Goal: Ask a question

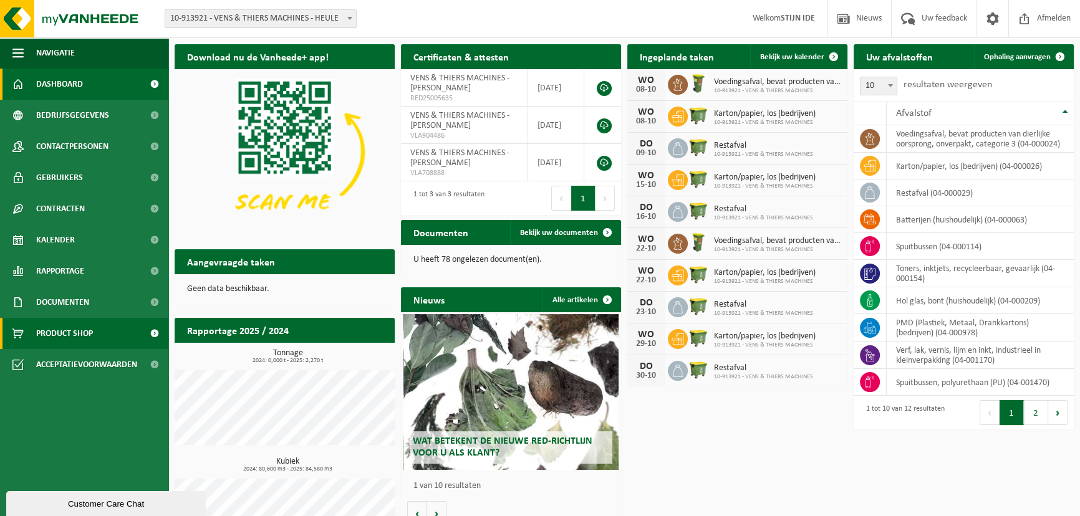
click at [59, 332] on span "Product Shop" at bounding box center [64, 333] width 57 height 31
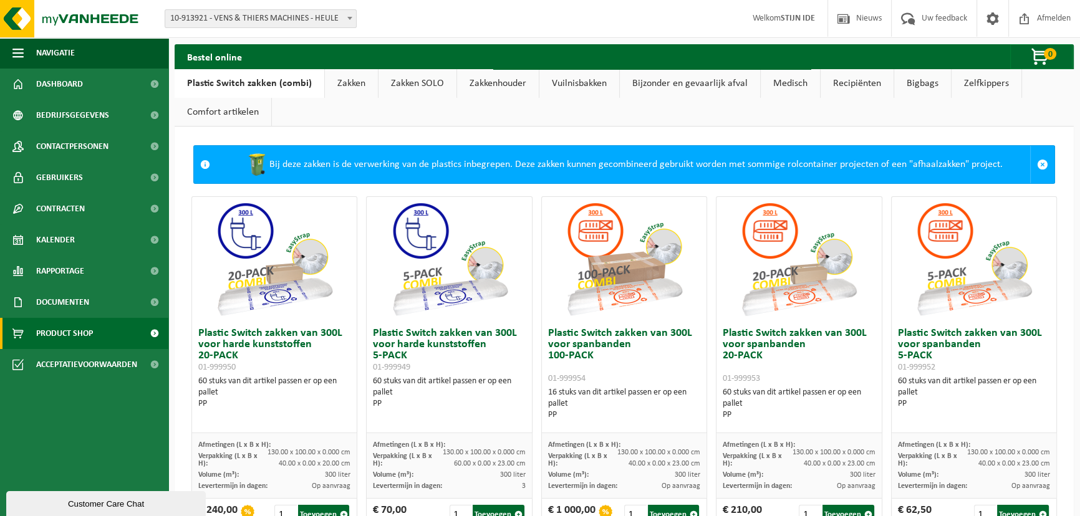
click at [563, 79] on link "Vuilnisbakken" at bounding box center [579, 83] width 80 height 29
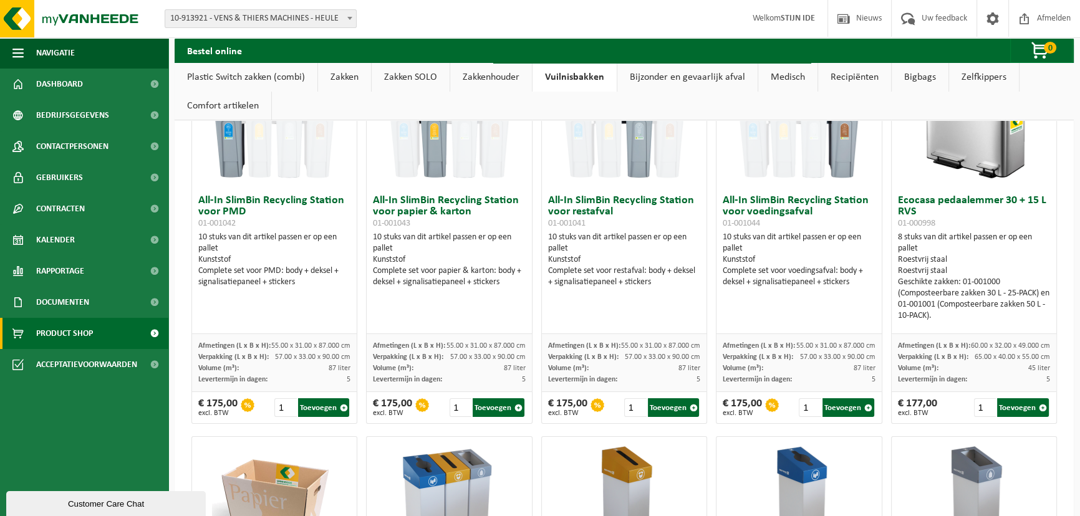
scroll to position [226, 0]
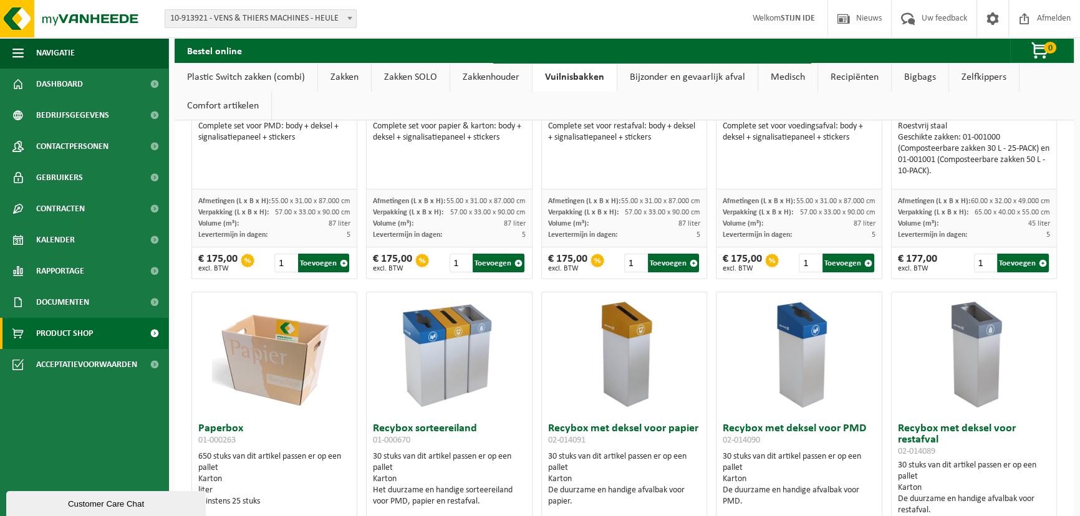
click at [143, 503] on div "Customer Care Chat" at bounding box center [106, 503] width 181 height 9
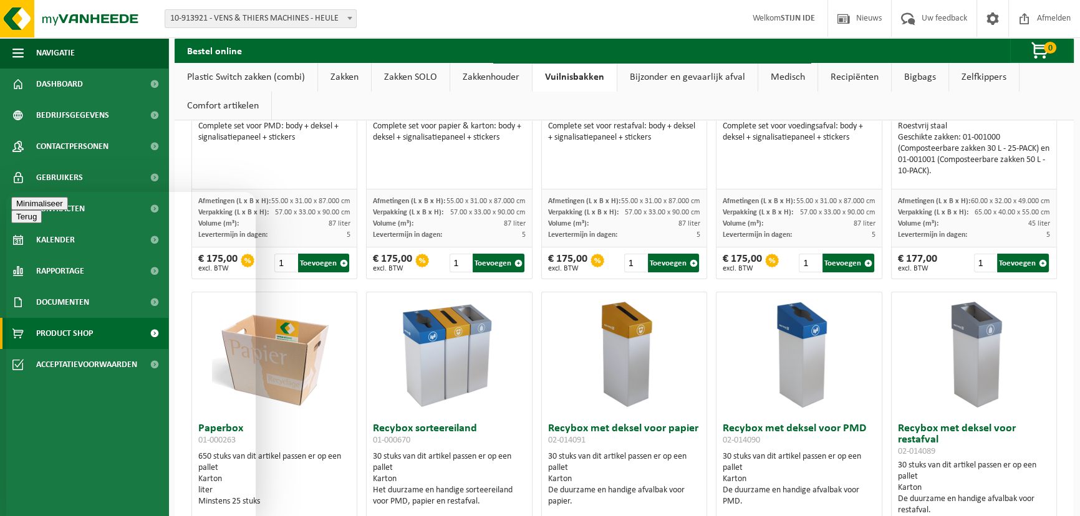
drag, startPoint x: 65, startPoint y: 296, endPoint x: 56, endPoint y: 288, distance: 12.4
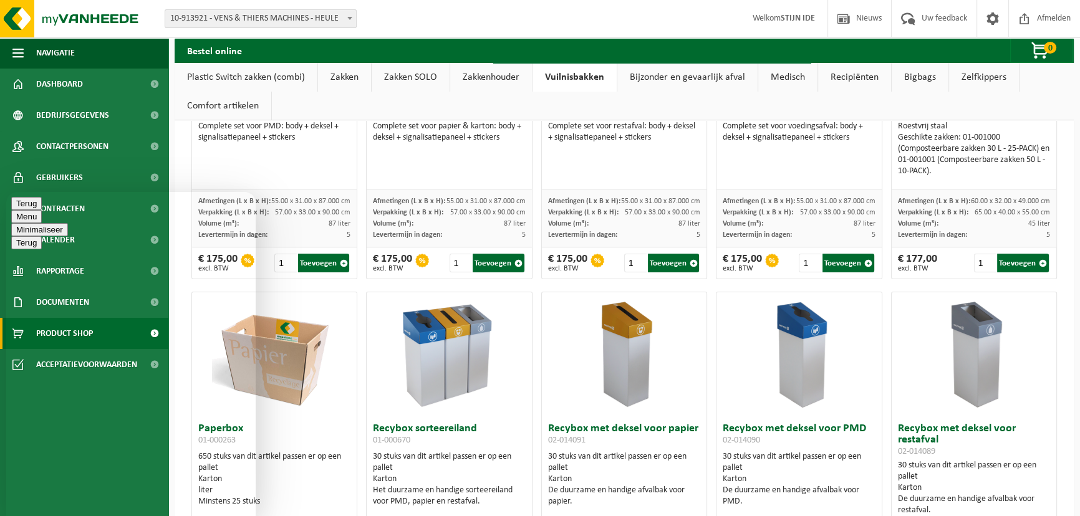
type textarea "Goede morgen,"
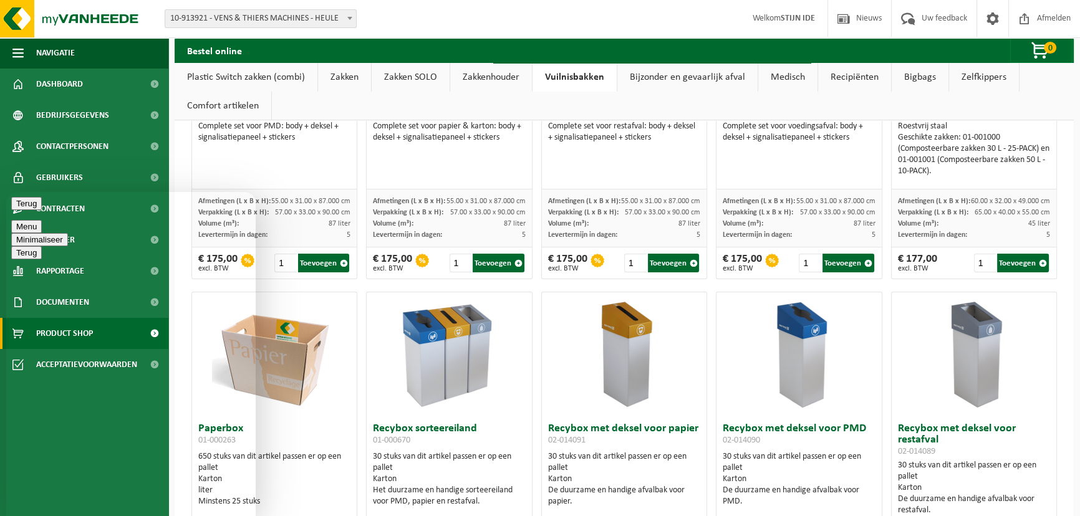
type textarea "We wensen graag een extra afvalcontainer voor gemengd afval bij te hebben."
type textarea "Hebben jullie zakken die passen in die grote afvalcontainers van gemengd afval"
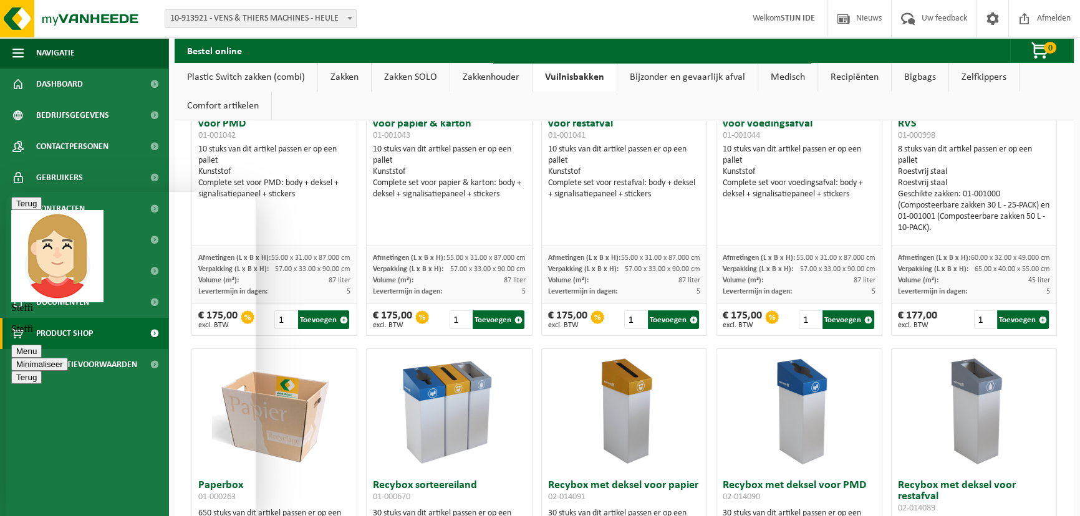
scroll to position [168, 0]
type textarea "Dank u ik vraag dit daar na."
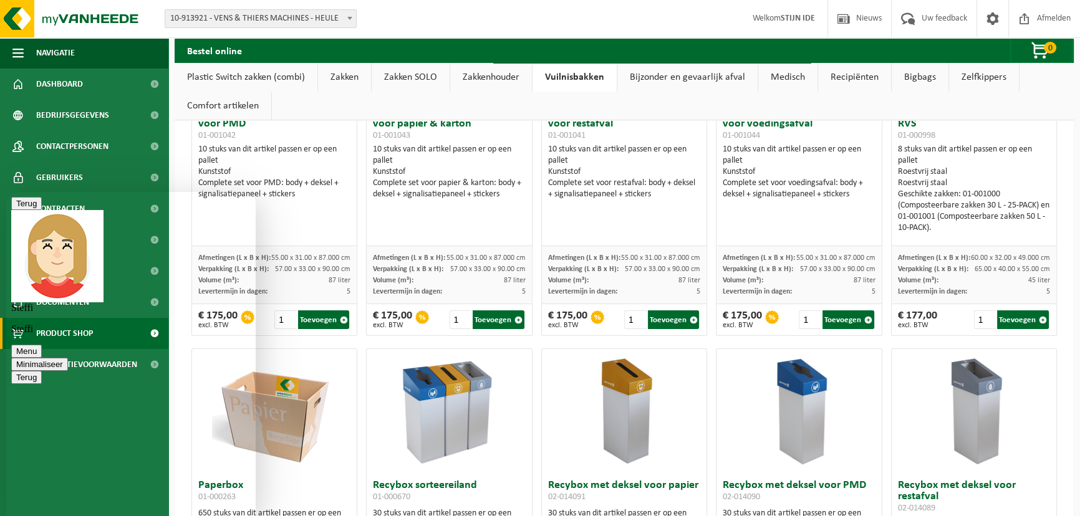
drag, startPoint x: 85, startPoint y: 244, endPoint x: 175, endPoint y: 247, distance: 89.2
copy span "offerte@vanheede.com"
click at [24, 209] on button "Terug" at bounding box center [26, 203] width 31 height 13
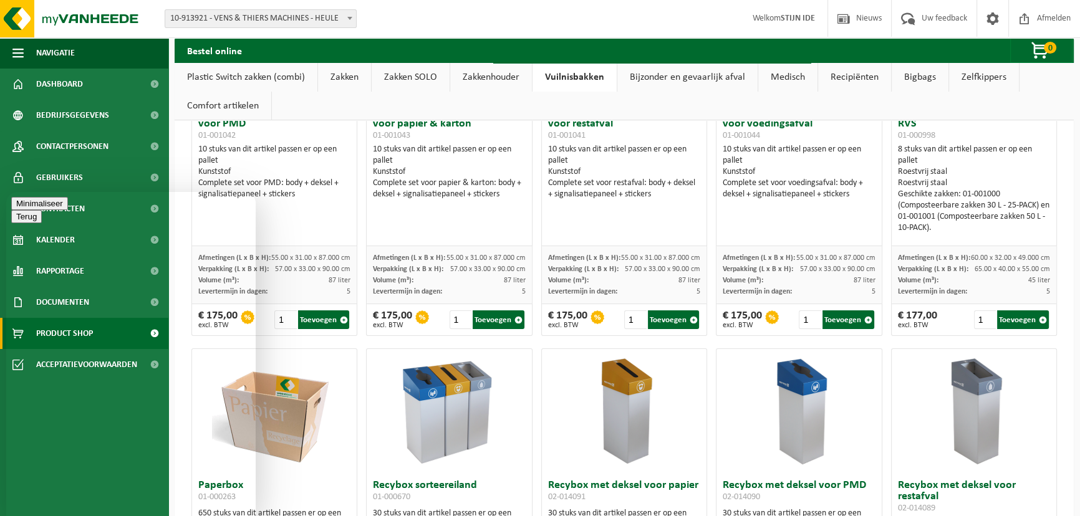
click at [68, 208] on button "Minimaliseer" at bounding box center [39, 203] width 57 height 13
